Goal: Check status: Check status

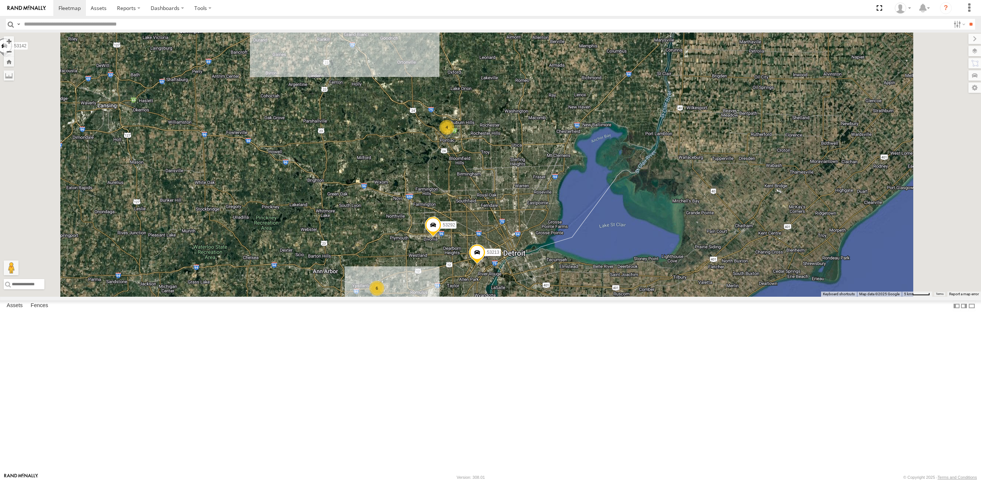
drag, startPoint x: 587, startPoint y: 371, endPoint x: 577, endPoint y: 276, distance: 95.0
click at [577, 276] on div "53242 53149 53267 53287 53210 53250 53104 53221 53257 53253 53142 53218 53245 5…" at bounding box center [490, 165] width 981 height 264
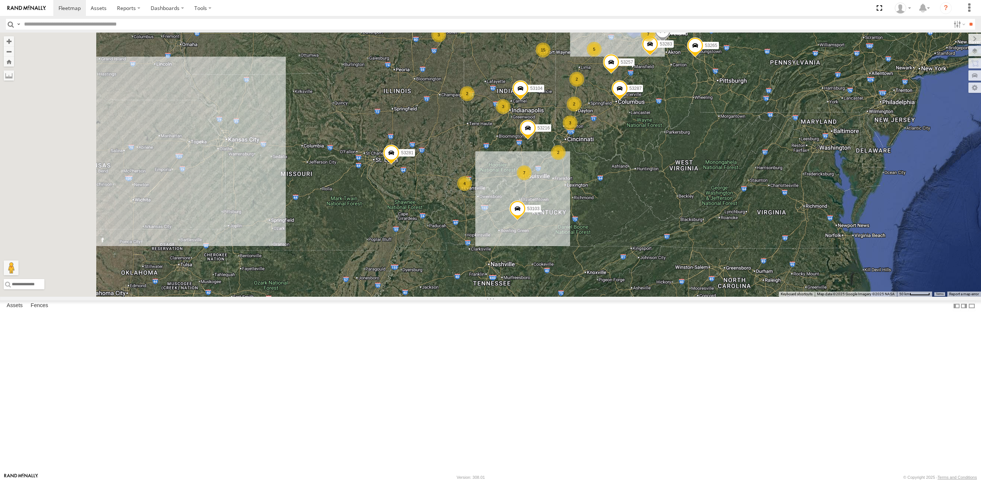
drag, startPoint x: 296, startPoint y: 413, endPoint x: 598, endPoint y: 277, distance: 330.5
click at [598, 277] on div "53253 53218 53265 53283 29 4 15 2 2 53216 3 7 3 6 5 2 2 2 7 2 53287 2 2 53103 3…" at bounding box center [490, 165] width 981 height 264
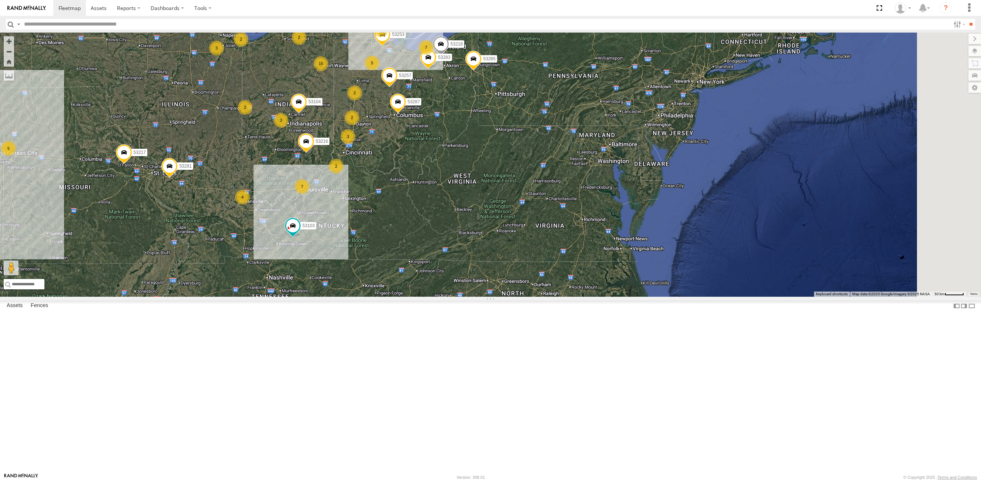
drag, startPoint x: 753, startPoint y: 248, endPoint x: 467, endPoint y: 290, distance: 288.5
click at [467, 297] on div "53217 53216 53103 53104 53281 5 4 15 2 2 3 7 3 6 5 2 2 2 7 2 53287 2 2 3 4 5322…" at bounding box center [490, 165] width 981 height 264
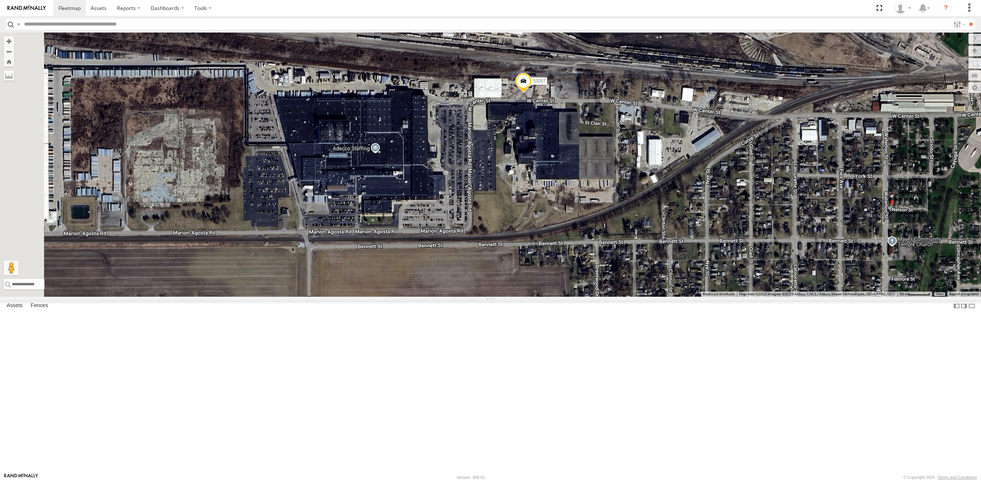
drag, startPoint x: 390, startPoint y: 197, endPoint x: 464, endPoint y: 221, distance: 78.7
click at [464, 221] on div "53217 53216 53103 53104 53281 53287 53221 53257 53253 53218 53265 53283 53136 5…" at bounding box center [490, 165] width 981 height 264
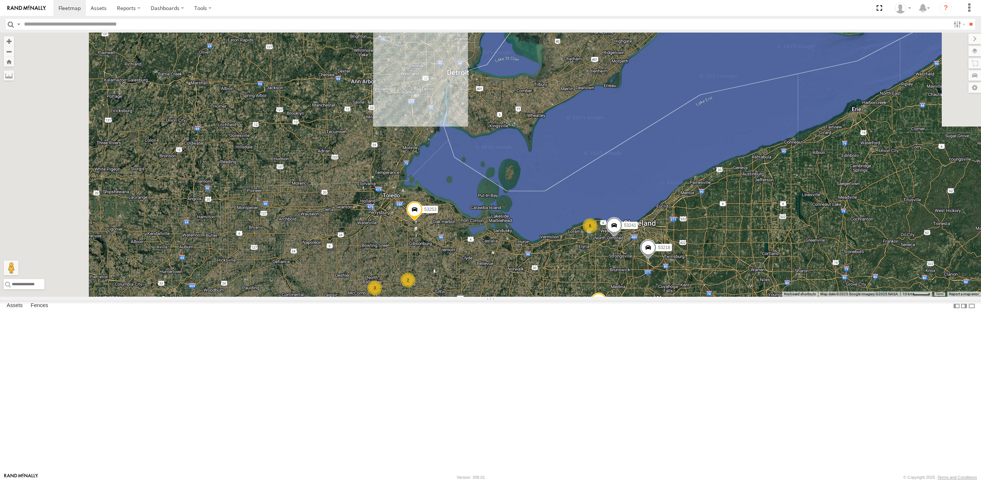
drag, startPoint x: 608, startPoint y: 405, endPoint x: 620, endPoint y: 430, distance: 27.7
click at [620, 297] on div "53257 53287 53283 6 3 53267 53210 2 53278 2 53253 2 53218 53265 53241" at bounding box center [490, 165] width 981 height 264
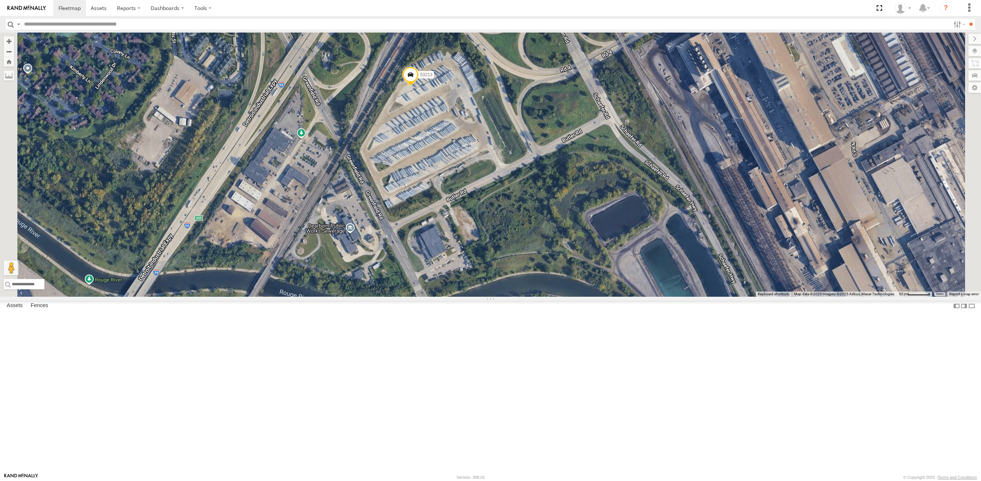
click at [419, 87] on span at bounding box center [411, 77] width 16 height 20
click at [421, 78] on label at bounding box center [413, 75] width 14 height 5
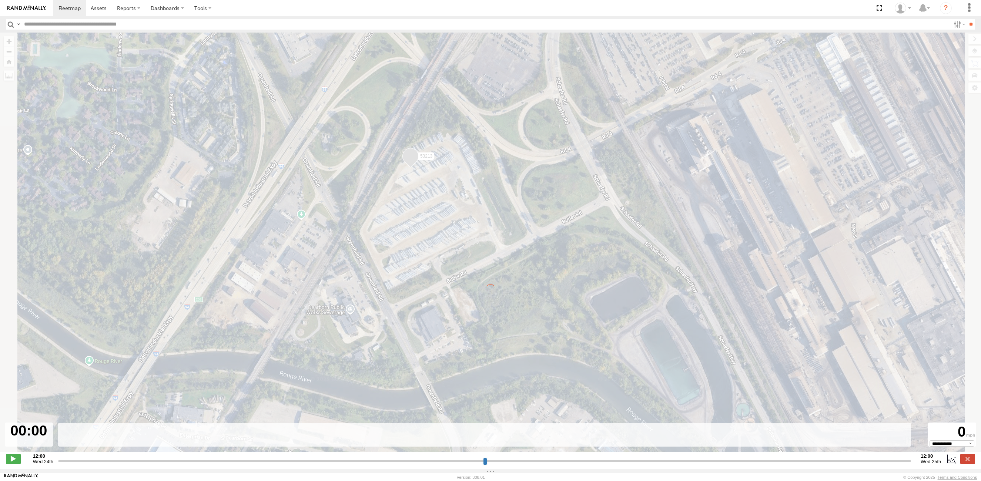
type input "**********"
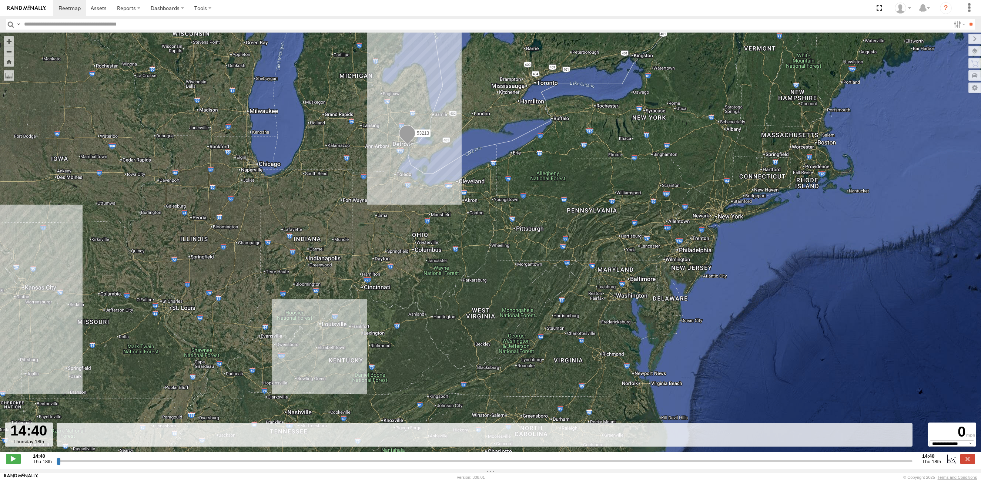
drag, startPoint x: 266, startPoint y: 330, endPoint x: 358, endPoint y: 254, distance: 119.2
click at [358, 254] on div "53213" at bounding box center [490, 246] width 981 height 427
click at [13, 26] on input "button" at bounding box center [11, 24] width 10 height 11
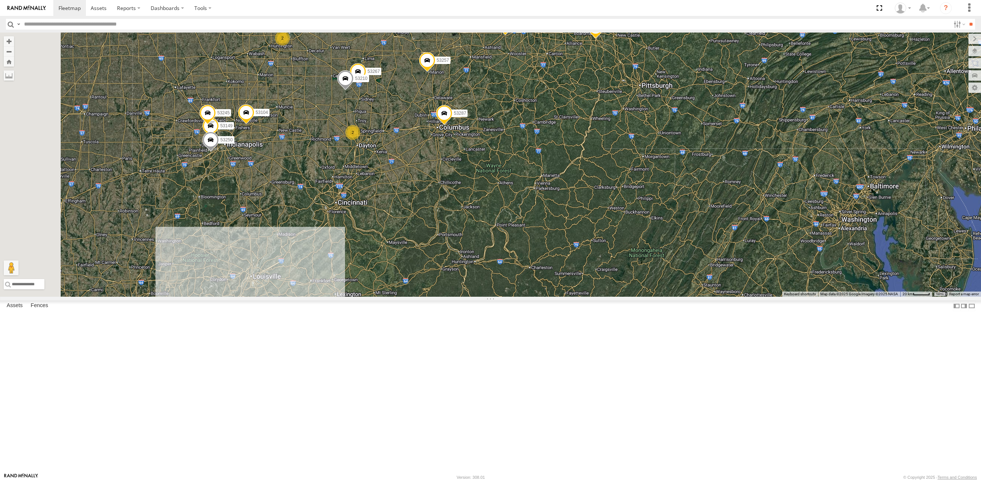
drag, startPoint x: 450, startPoint y: 204, endPoint x: 472, endPoint y: 157, distance: 52.4
click at [472, 157] on div "53225 53253 53218 53265 53283 53241 29 12 2 2 6 53149 6 3 2 2 53267 53287 53210…" at bounding box center [490, 165] width 981 height 264
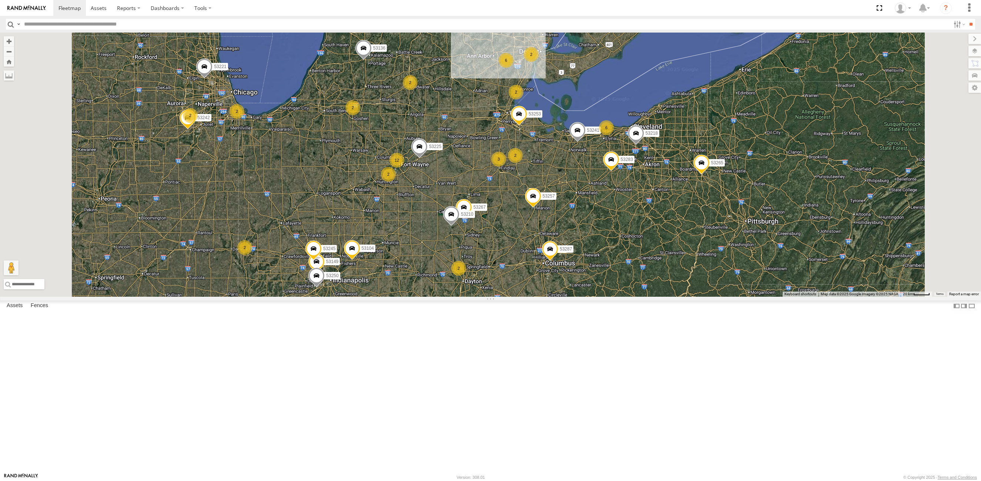
drag, startPoint x: 419, startPoint y: 192, endPoint x: 437, endPoint y: 283, distance: 93.3
click at [409, 288] on div "53225 53253 53218 53265 53283 53241 53149 53267 53287 53210 53250 53104 53257 5…" at bounding box center [490, 165] width 981 height 264
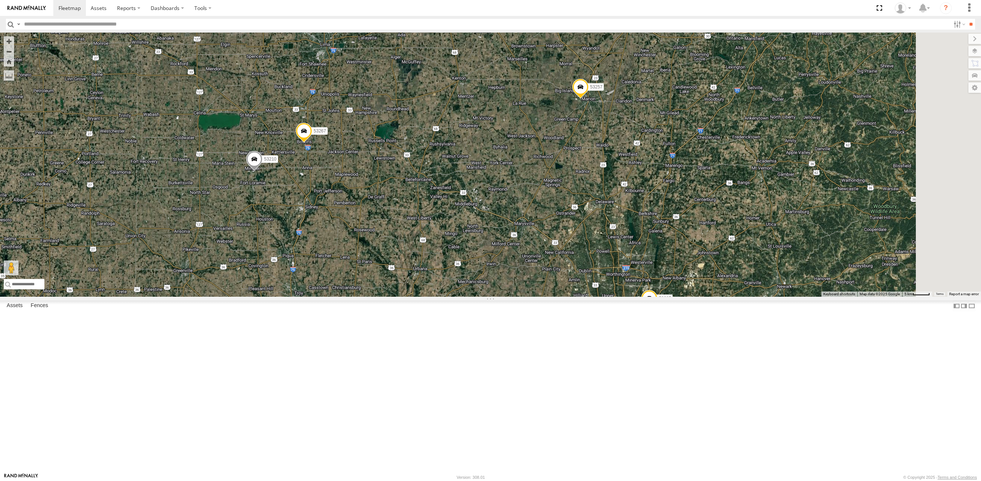
drag, startPoint x: 572, startPoint y: 246, endPoint x: 459, endPoint y: 258, distance: 113.2
click at [459, 258] on div "53267 53210 2 53287 53257 2" at bounding box center [490, 165] width 981 height 264
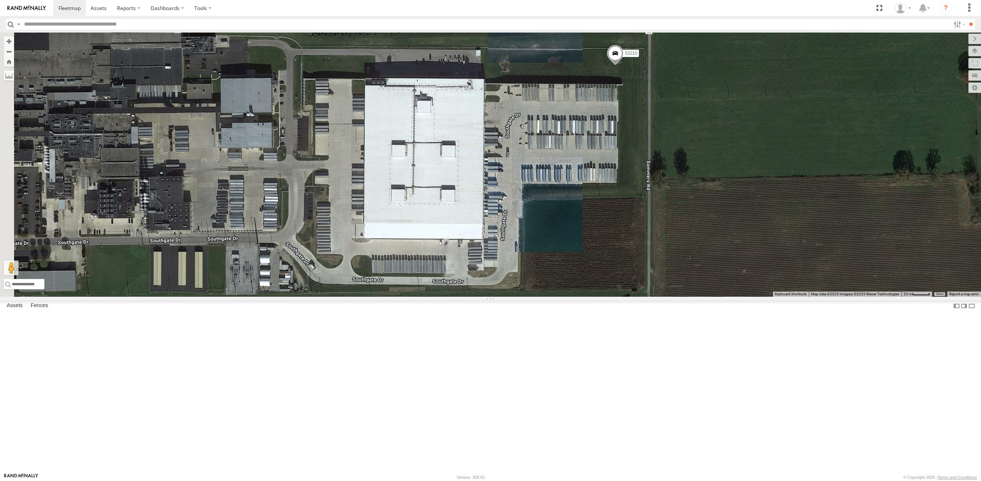
drag, startPoint x: 384, startPoint y: 195, endPoint x: 528, endPoint y: 236, distance: 149.1
click at [528, 236] on div "53267 53210 53287 53257 53283 53105" at bounding box center [490, 165] width 981 height 264
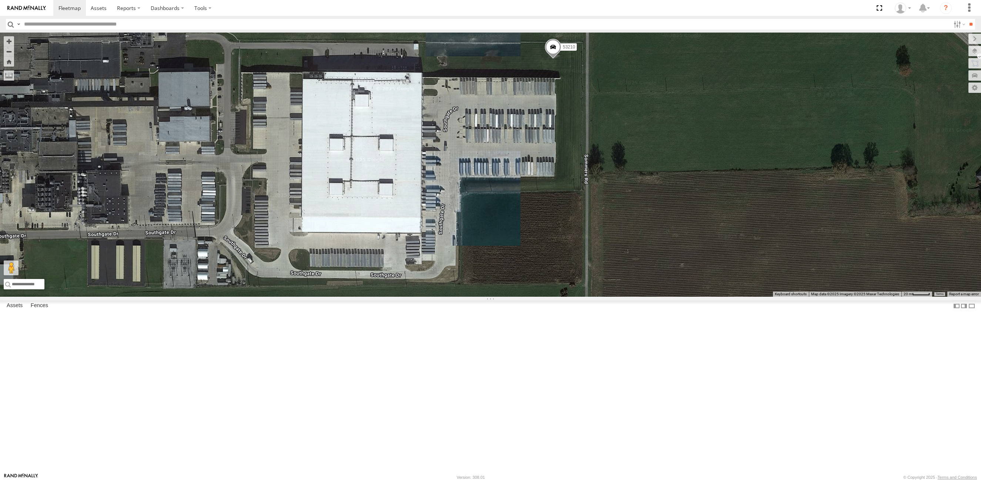
drag, startPoint x: 526, startPoint y: 247, endPoint x: 461, endPoint y: 239, distance: 65.3
click at [461, 239] on div "53267 53210 53287 53257 53283 53105" at bounding box center [490, 165] width 981 height 264
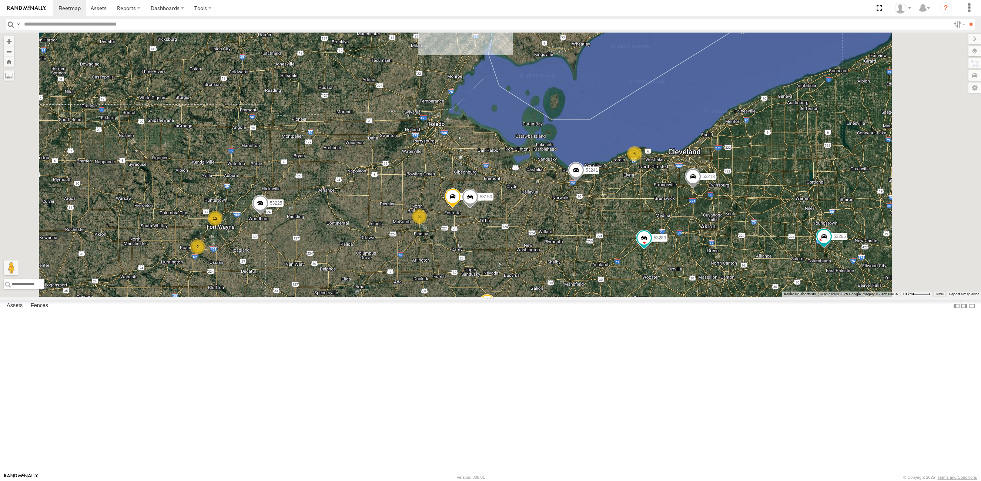
drag, startPoint x: 589, startPoint y: 173, endPoint x: 566, endPoint y: 274, distance: 103.0
click at [528, 297] on div "12 53216 2 6 53149 3 53225 53267 53287 53210 53258 53250 2 53104 53257 53278 53…" at bounding box center [490, 165] width 981 height 264
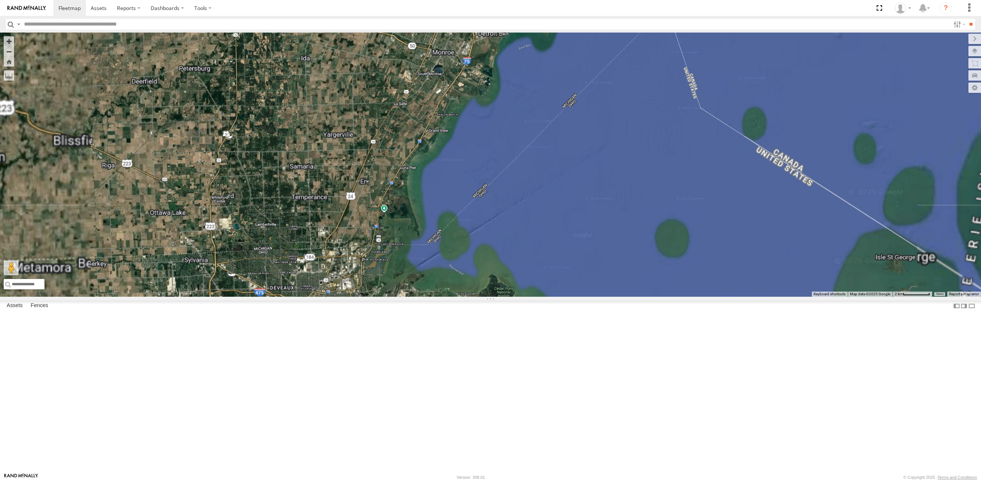
select select "**********"
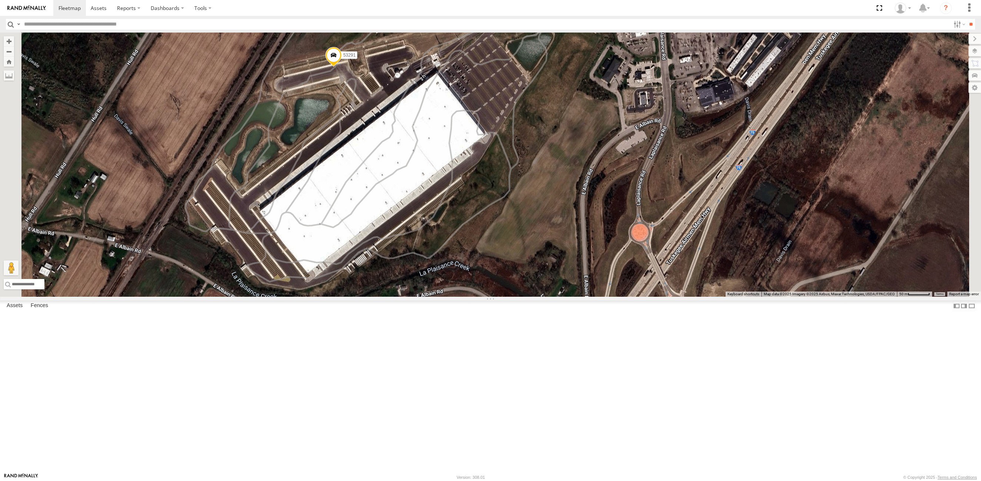
drag, startPoint x: 522, startPoint y: 159, endPoint x: 479, endPoint y: 176, distance: 46.5
click at [479, 176] on div "53216 53149 53225 53267 53287 53210 53258 53250 53104 53257 53278 53286 53150 5…" at bounding box center [490, 165] width 981 height 264
click at [342, 67] on span at bounding box center [334, 57] width 16 height 20
click at [344, 59] on label at bounding box center [336, 56] width 14 height 5
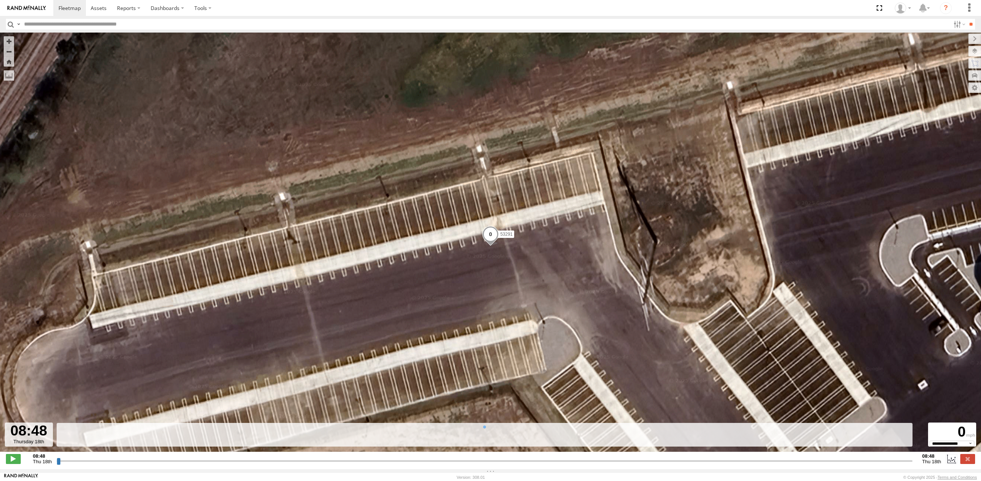
click at [9, 27] on input "button" at bounding box center [11, 24] width 10 height 11
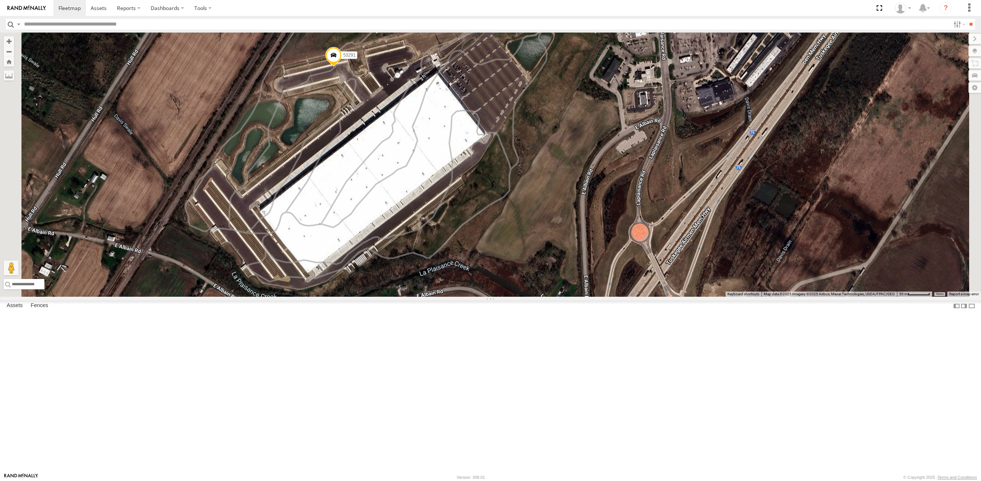
click at [385, 34] on span at bounding box center [377, 24] width 16 height 20
click at [387, 25] on label at bounding box center [380, 22] width 14 height 5
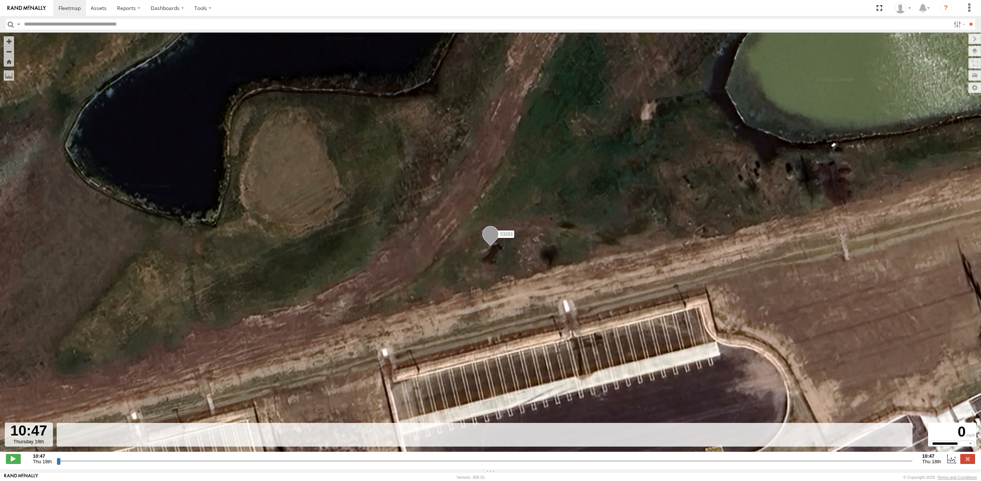
click at [10, 24] on input "button" at bounding box center [11, 24] width 10 height 11
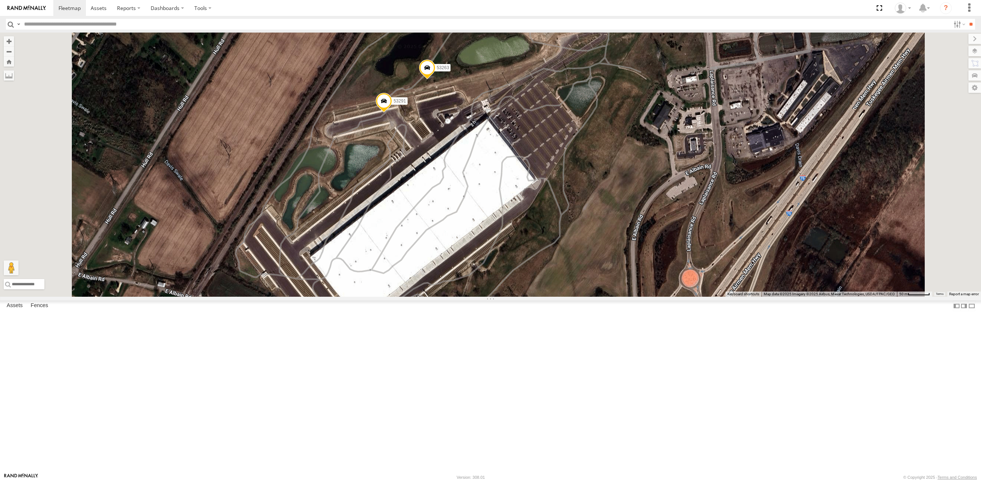
drag, startPoint x: 535, startPoint y: 320, endPoint x: 545, endPoint y: 288, distance: 34.2
click at [545, 288] on div "53263 53291" at bounding box center [490, 165] width 981 height 264
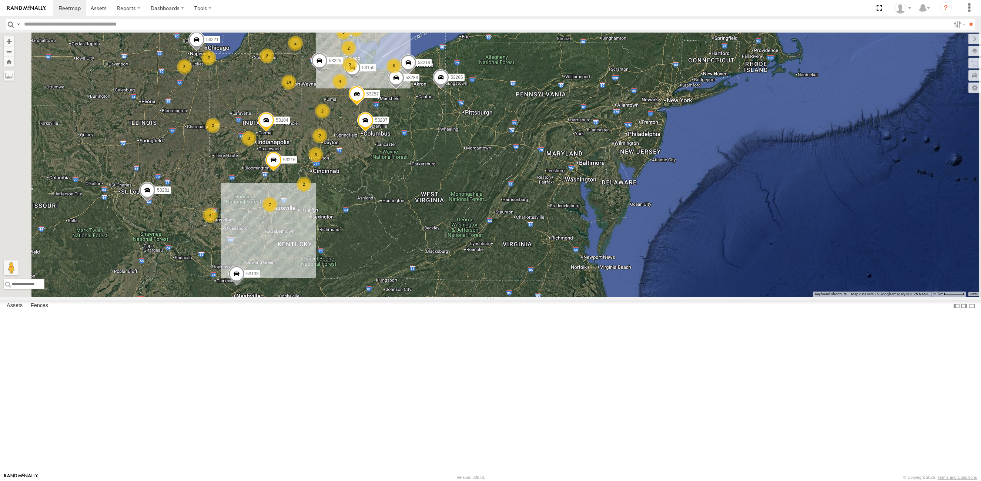
drag, startPoint x: 426, startPoint y: 377, endPoint x: 443, endPoint y: 293, distance: 85.4
click at [443, 293] on div "53216 53225 53287 53104 53257 53142 53218 53265 53283 53136 29 4 14 2 2 3 6 3 6…" at bounding box center [490, 165] width 981 height 264
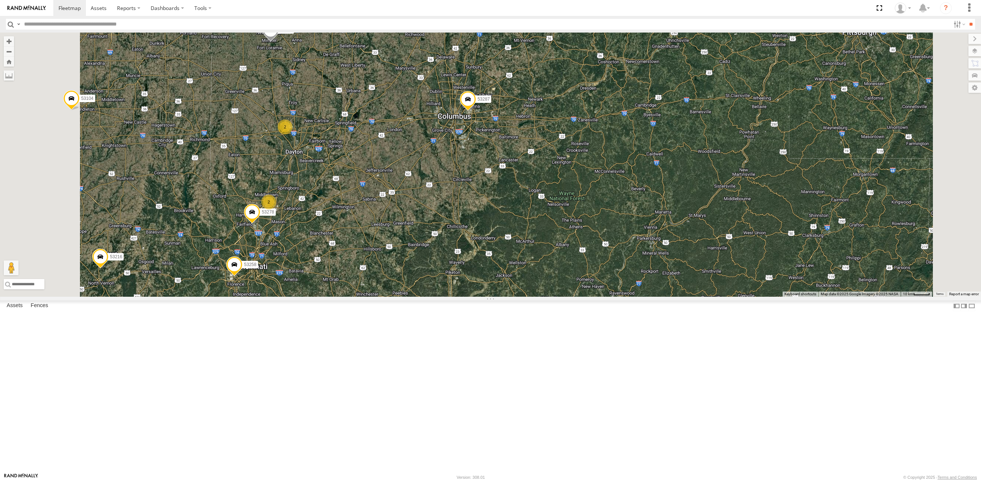
drag, startPoint x: 394, startPoint y: 159, endPoint x: 377, endPoint y: 246, distance: 89.1
click at [377, 246] on div "53216 53225 53287 53104 53257 53142 53218 53265 53283 53136 53103 53221 53150 5…" at bounding box center [490, 165] width 981 height 264
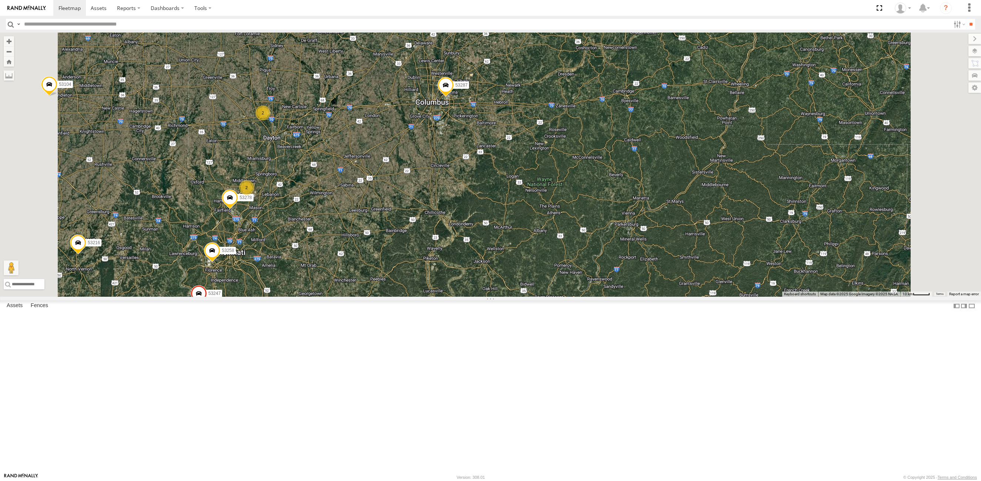
drag, startPoint x: 448, startPoint y: 241, endPoint x: 475, endPoint y: 228, distance: 30.0
click at [475, 228] on div "53216 53225 53287 53104 53257 53142 53218 53265 53283 53136 53103 53221 53150 5…" at bounding box center [490, 165] width 981 height 264
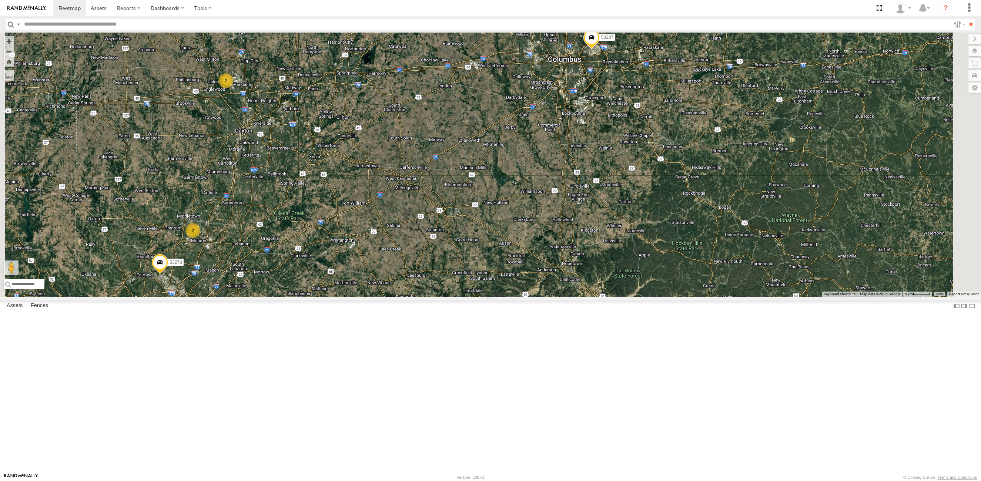
click at [600, 49] on span at bounding box center [592, 39] width 16 height 20
click at [602, 41] on label at bounding box center [594, 38] width 14 height 5
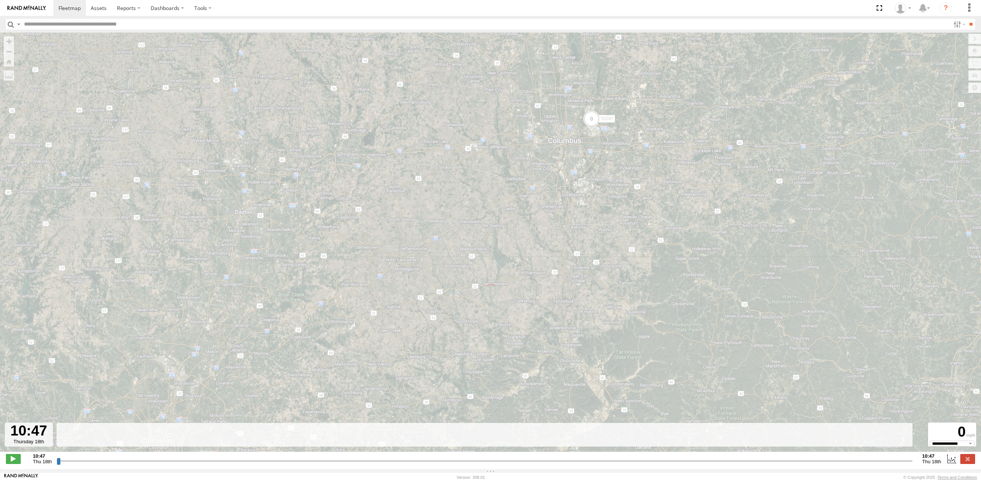
type input "**********"
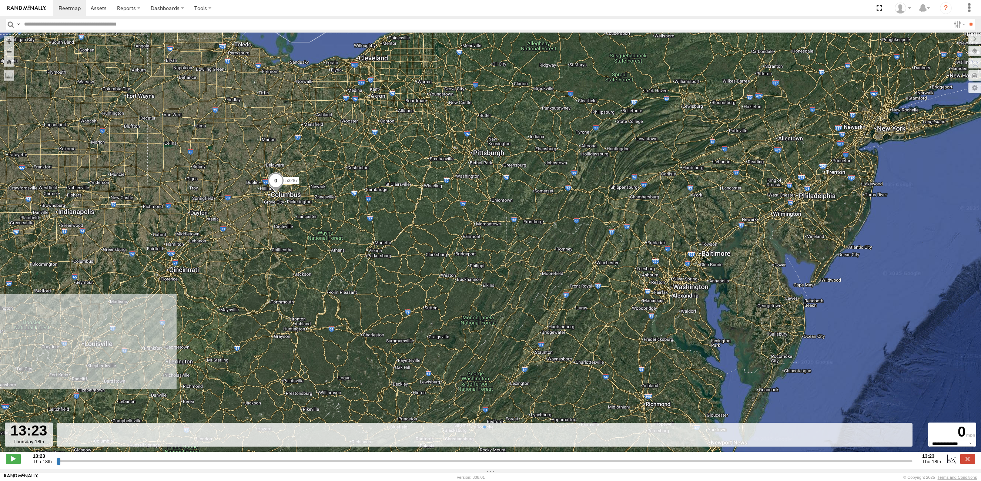
click at [11, 25] on input "button" at bounding box center [11, 24] width 10 height 11
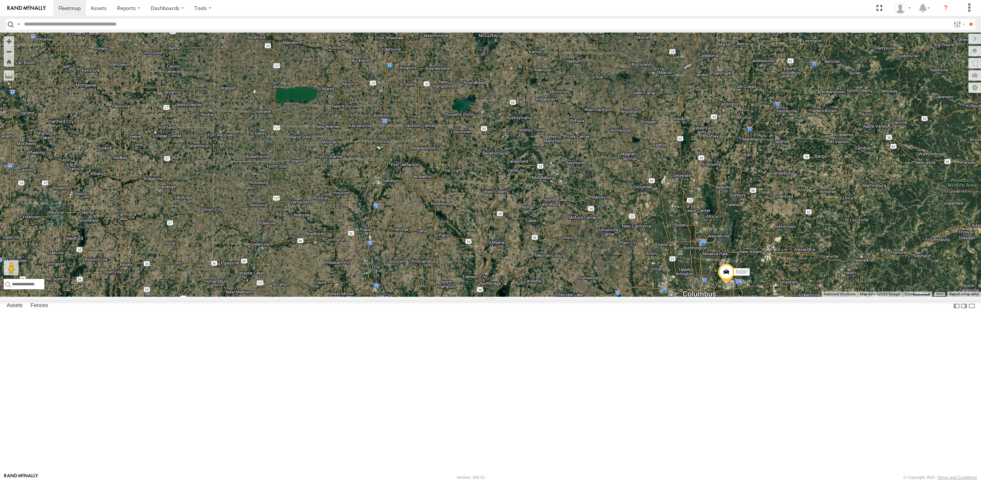
drag, startPoint x: 530, startPoint y: 339, endPoint x: 559, endPoint y: 359, distance: 35.1
click at [586, 297] on div "53287 53258 2 53278 2" at bounding box center [490, 165] width 981 height 264
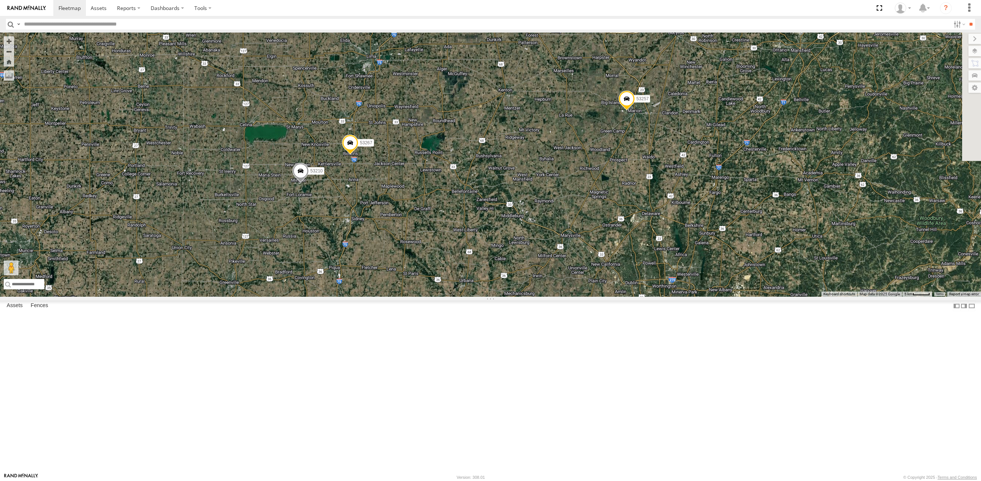
drag, startPoint x: 583, startPoint y: 143, endPoint x: 557, endPoint y: 191, distance: 54.2
click at [557, 191] on div "53287 53258 2 53278 2 53267 53210 53257 53150" at bounding box center [490, 165] width 981 height 264
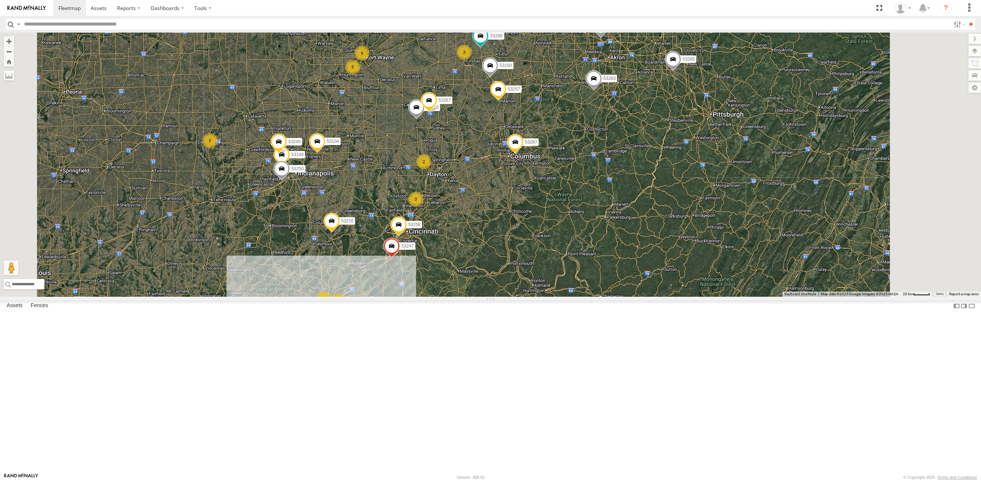
click at [13, 23] on input "button" at bounding box center [11, 24] width 10 height 11
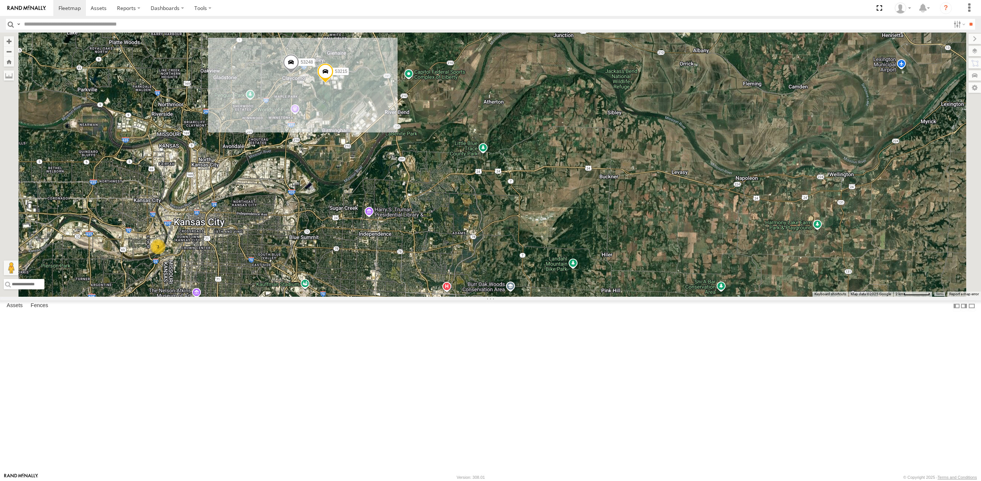
drag, startPoint x: 427, startPoint y: 86, endPoint x: 417, endPoint y: 177, distance: 91.3
click at [417, 177] on div "53216 53287 53142 53265 53283 53103 53217 53281 53225 53104 53257 53150 53253 5…" at bounding box center [490, 165] width 981 height 264
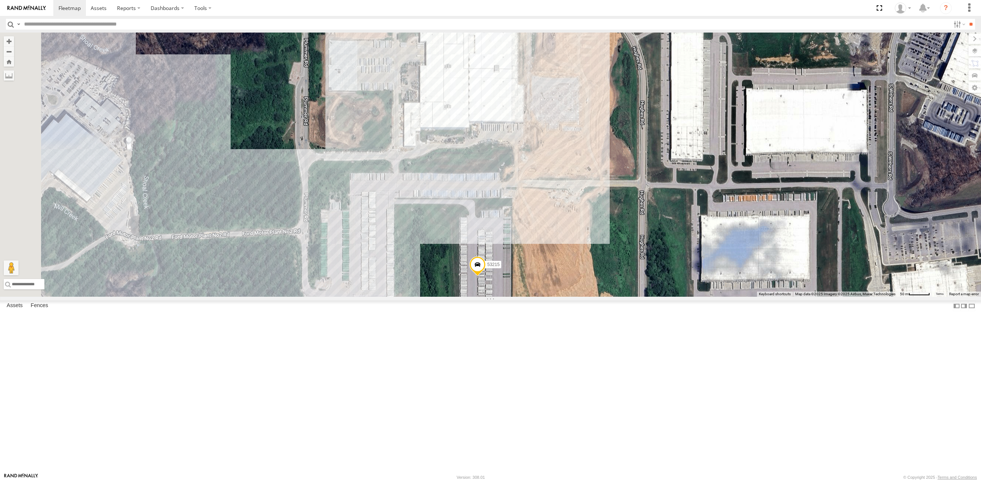
drag, startPoint x: 401, startPoint y: 120, endPoint x: 464, endPoint y: 198, distance: 100.6
click at [464, 198] on div "53216 53287 53142 53265 53283 53103 53217 53281 53225 53104 53257 53150 53253 5…" at bounding box center [490, 165] width 981 height 264
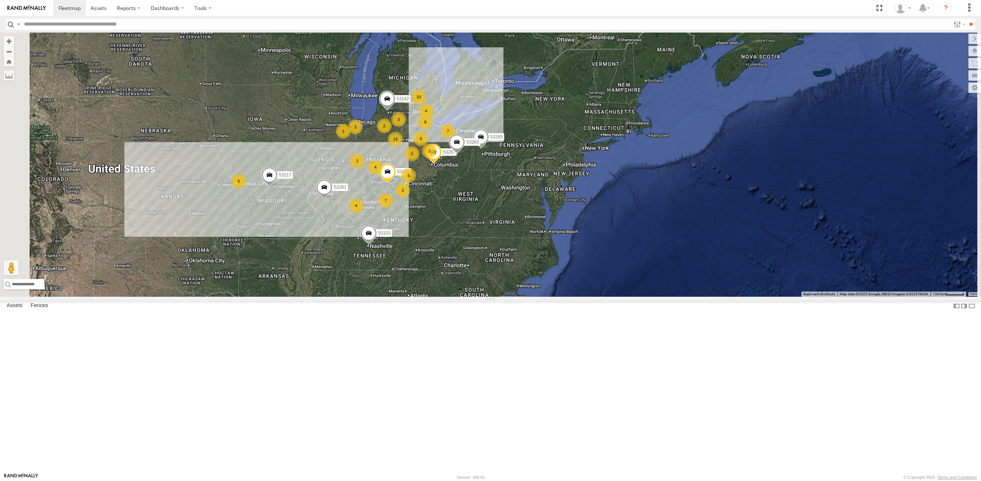
drag, startPoint x: 518, startPoint y: 109, endPoint x: 473, endPoint y: 153, distance: 62.8
click at [473, 153] on div "53217 53281 33 5 4 14 3 8 53216 3 7 4 5 2 2 3 7 2 53287 2 53103 5 2 53142 53265…" at bounding box center [490, 165] width 981 height 264
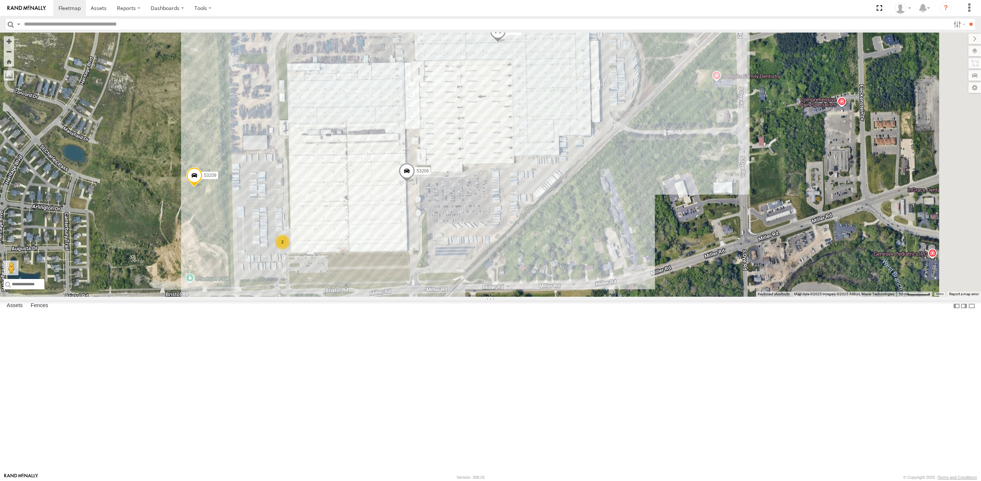
drag, startPoint x: 480, startPoint y: 203, endPoint x: 435, endPoint y: 279, distance: 88.3
click at [435, 279] on div "53225 53213 53207 53253 53142 53241 53292 53136 53206 53209 53282 53260 53227 2" at bounding box center [490, 165] width 981 height 264
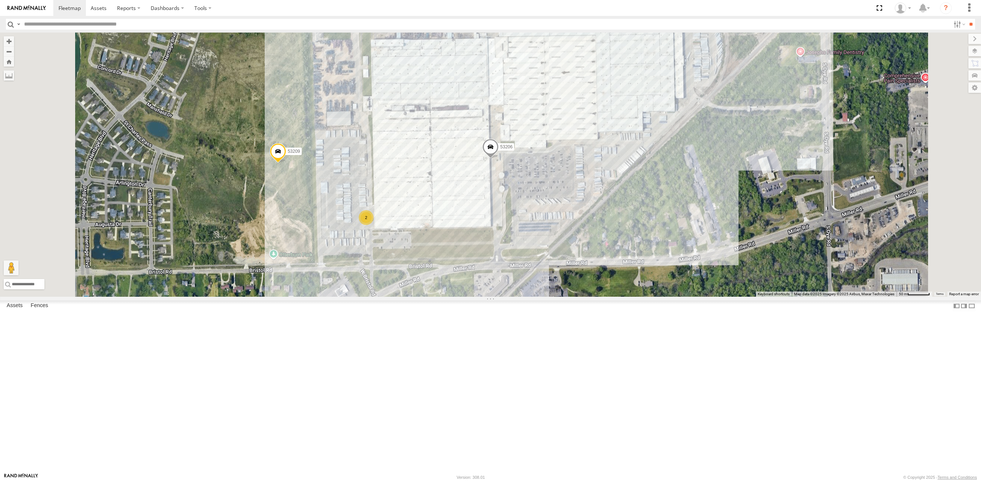
drag, startPoint x: 538, startPoint y: 174, endPoint x: 531, endPoint y: 215, distance: 40.9
click at [531, 215] on div "53225 53213 53207 53253 53142 53241 53292 53136 53206 53209 53282 53260 53227 2" at bounding box center [490, 165] width 981 height 264
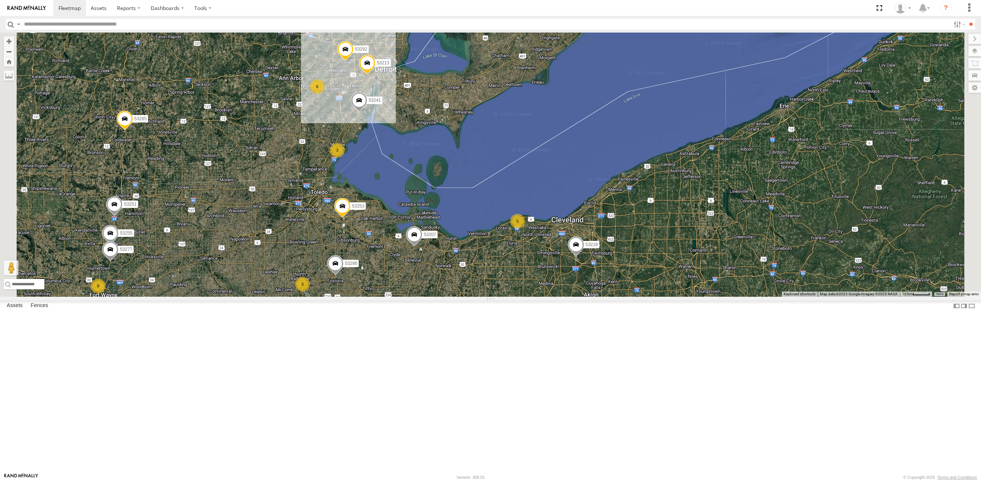
drag, startPoint x: 446, startPoint y: 402, endPoint x: 454, endPoint y: 316, distance: 86.7
click at [454, 297] on div "53213 53241 53292 29 9 3 53255 5 6 3 53285 53251 53207 4 53286 53253 53218 5327…" at bounding box center [490, 165] width 981 height 264
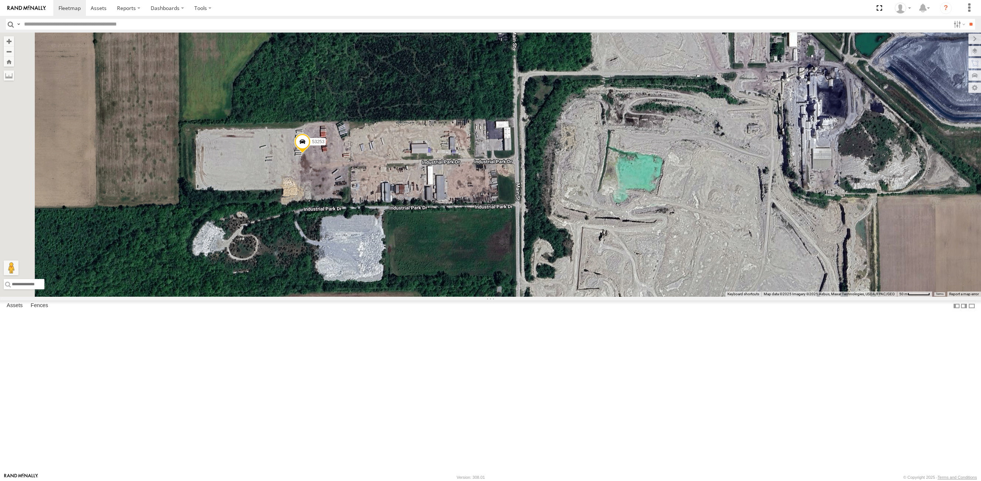
drag, startPoint x: 434, startPoint y: 302, endPoint x: 513, endPoint y: 296, distance: 78.4
click at [513, 296] on div "53213 53241 53292 53255 53285 53251 53207 53286 53253 53218 53277 53136 53265" at bounding box center [490, 165] width 981 height 264
